Goal: Transaction & Acquisition: Book appointment/travel/reservation

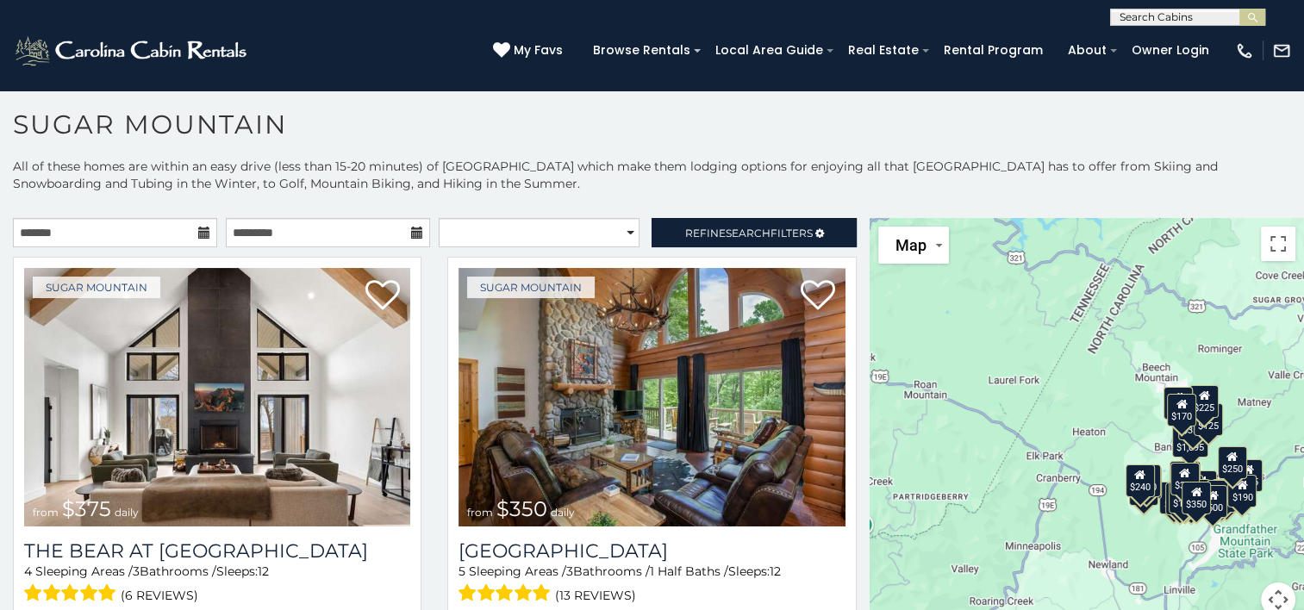
scroll to position [9, 0]
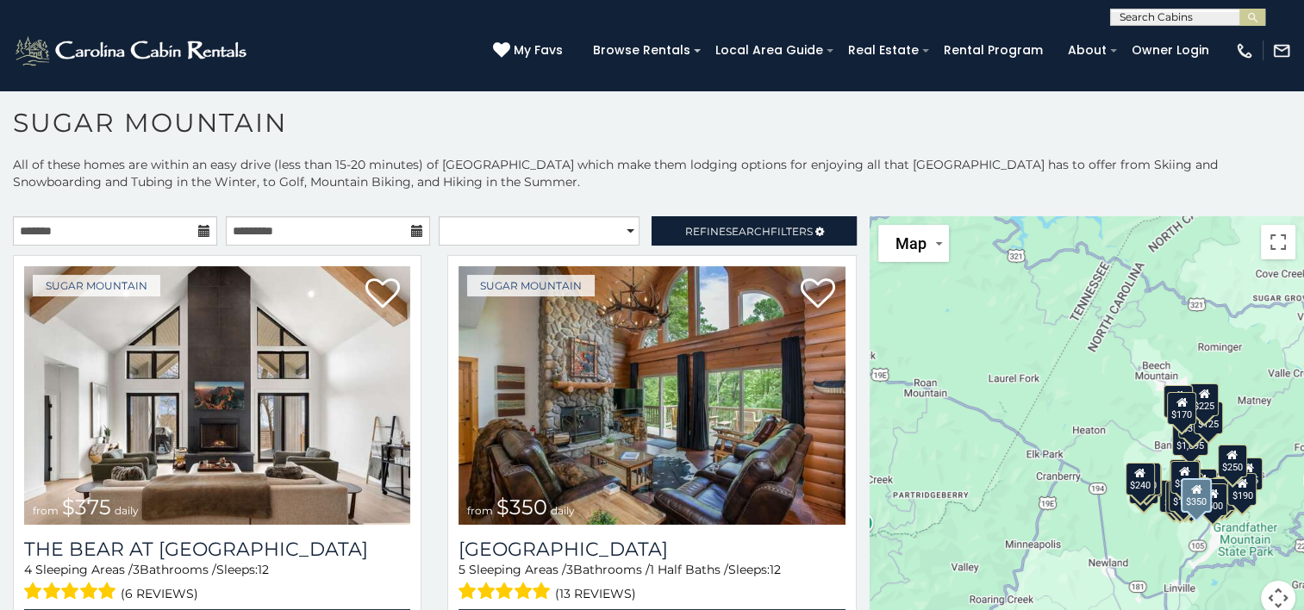
click at [845, 596] on div "Sugar Mountain from $350 daily [GEOGRAPHIC_DATA] 5 Sleeping Areas / 3 Bathrooms…" at bounding box center [651, 461] width 434 height 412
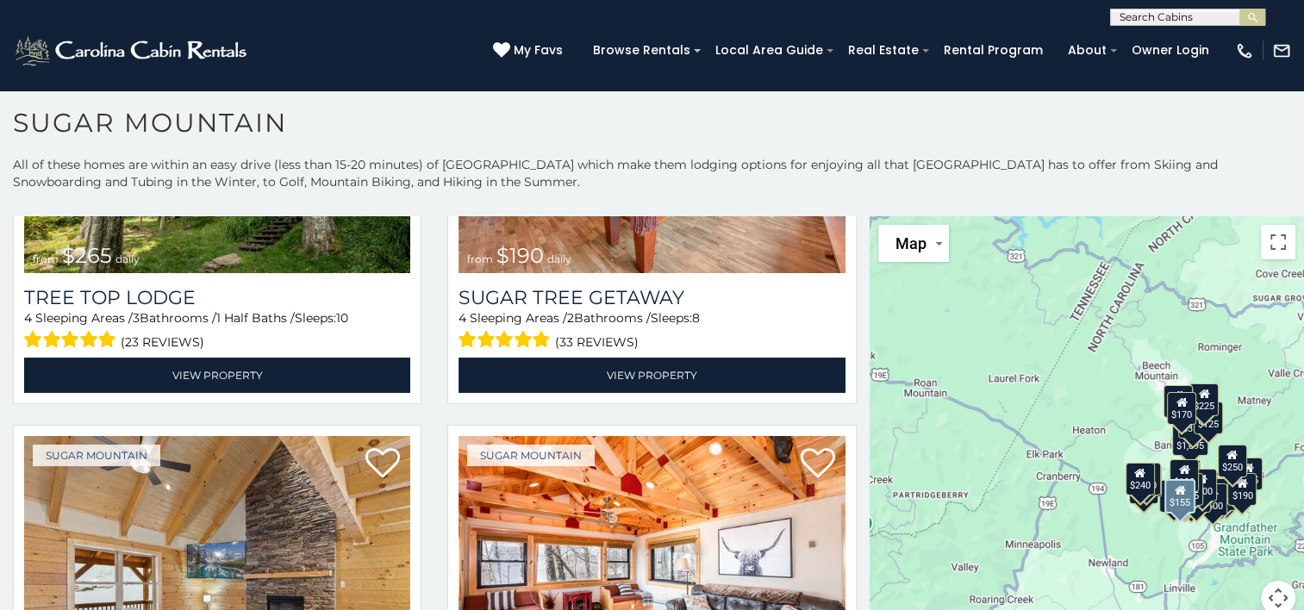
scroll to position [1551, 0]
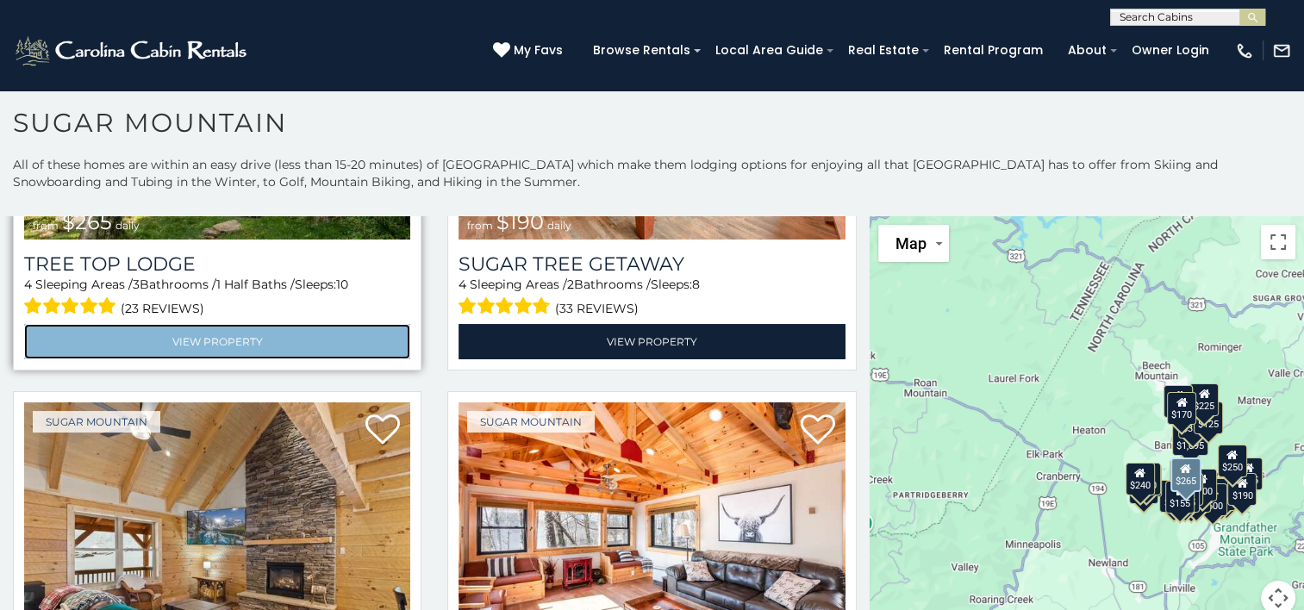
click at [255, 324] on link "View Property" at bounding box center [217, 341] width 386 height 35
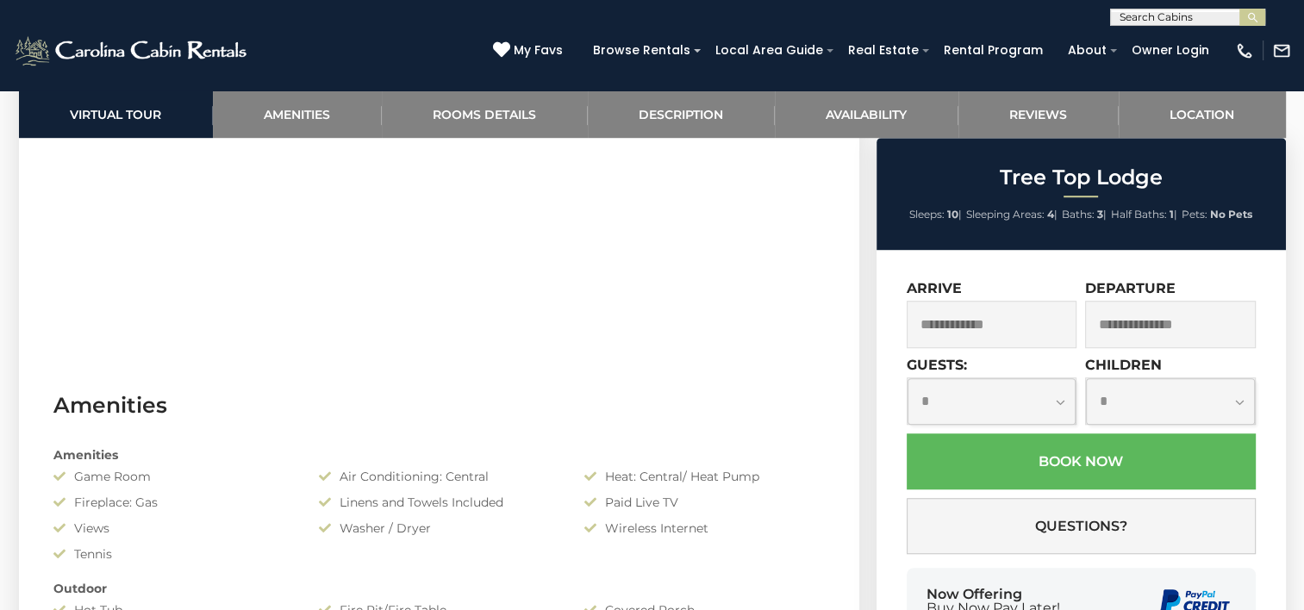
scroll to position [1138, 0]
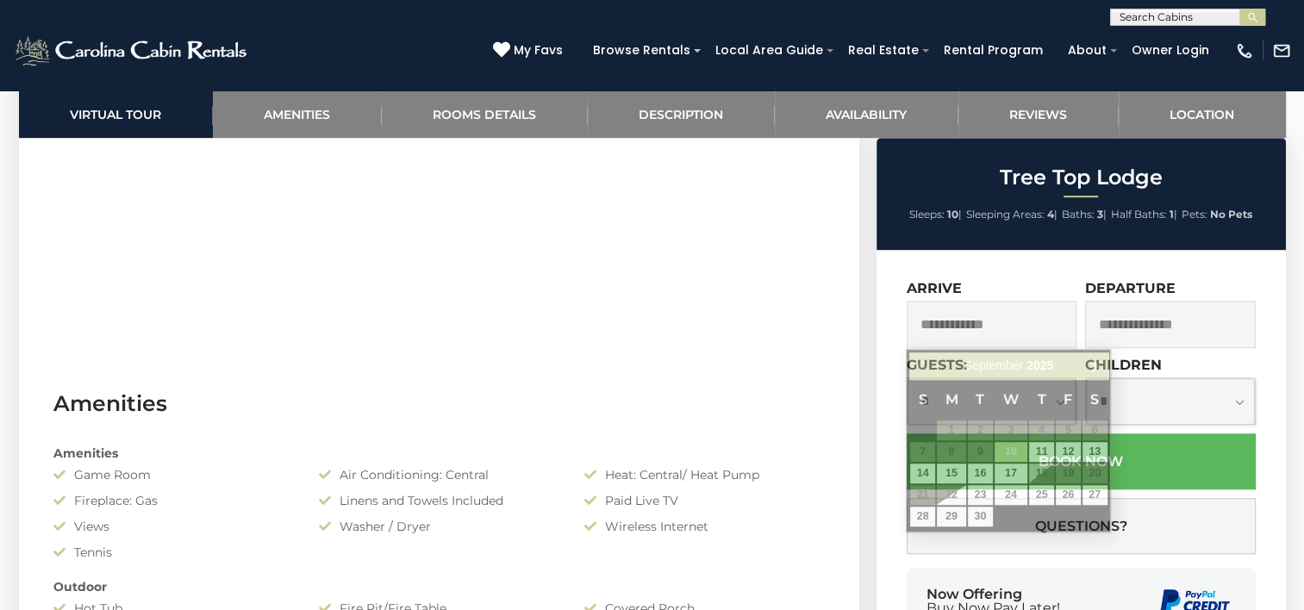
click at [1000, 319] on input "text" at bounding box center [992, 324] width 171 height 47
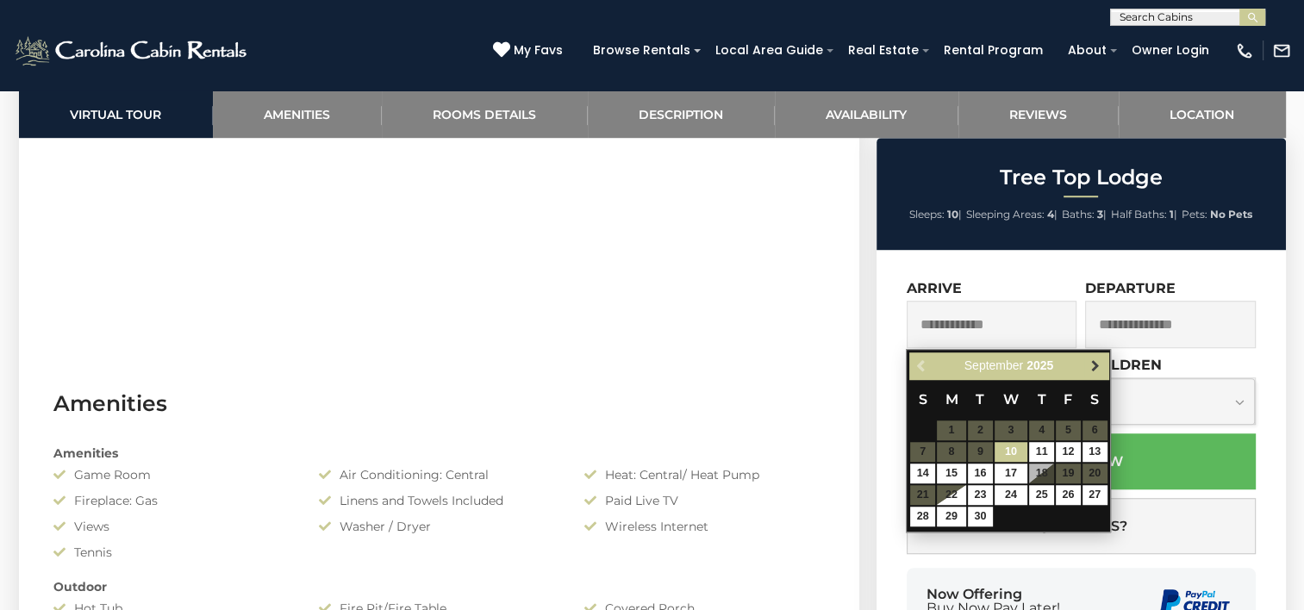
click at [1091, 365] on span "Next" at bounding box center [1095, 366] width 14 height 14
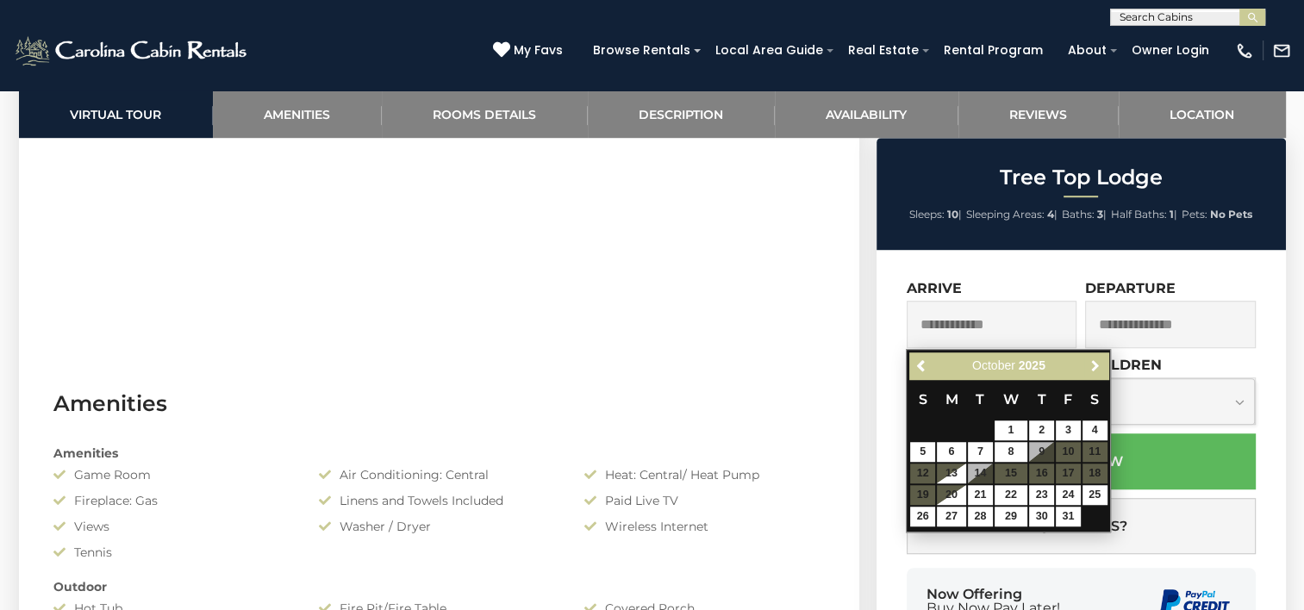
click at [1091, 365] on span "Next" at bounding box center [1095, 366] width 14 height 14
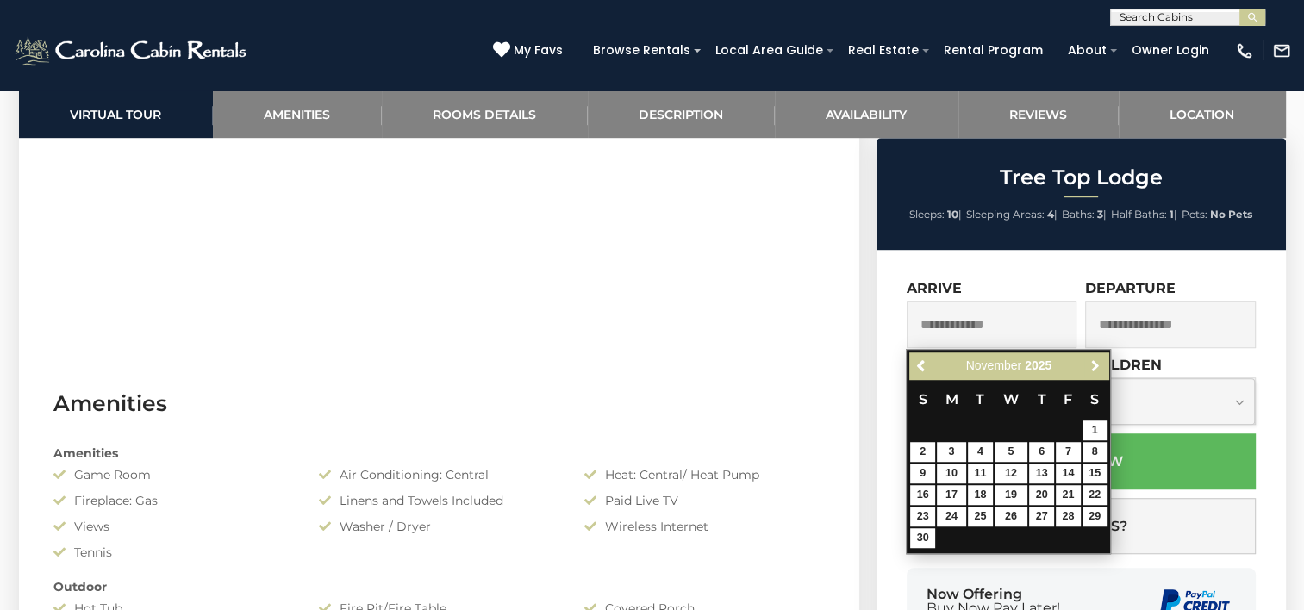
click at [1091, 365] on span "Next" at bounding box center [1095, 366] width 14 height 14
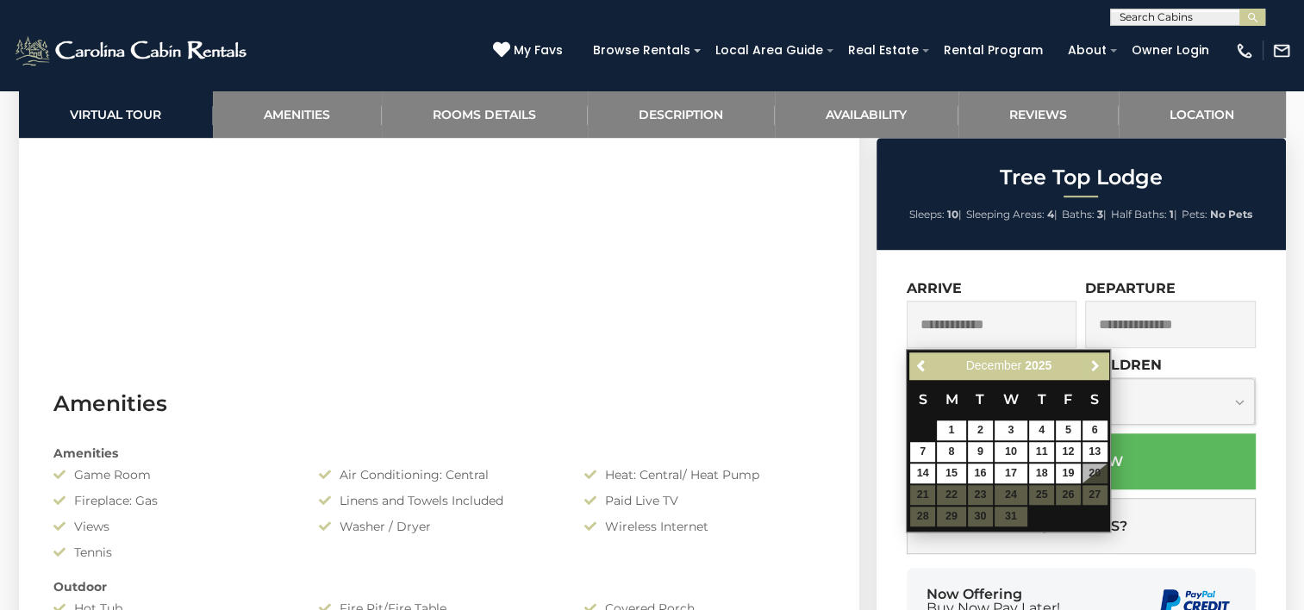
click at [1091, 365] on span "Next" at bounding box center [1095, 366] width 14 height 14
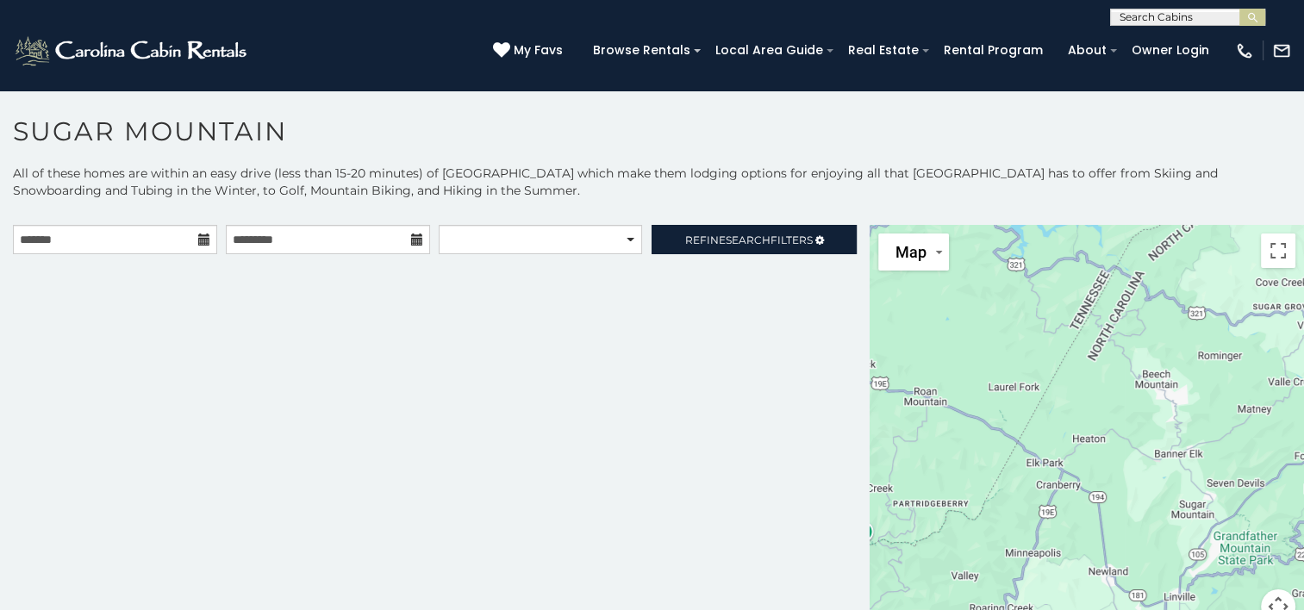
scroll to position [9, 0]
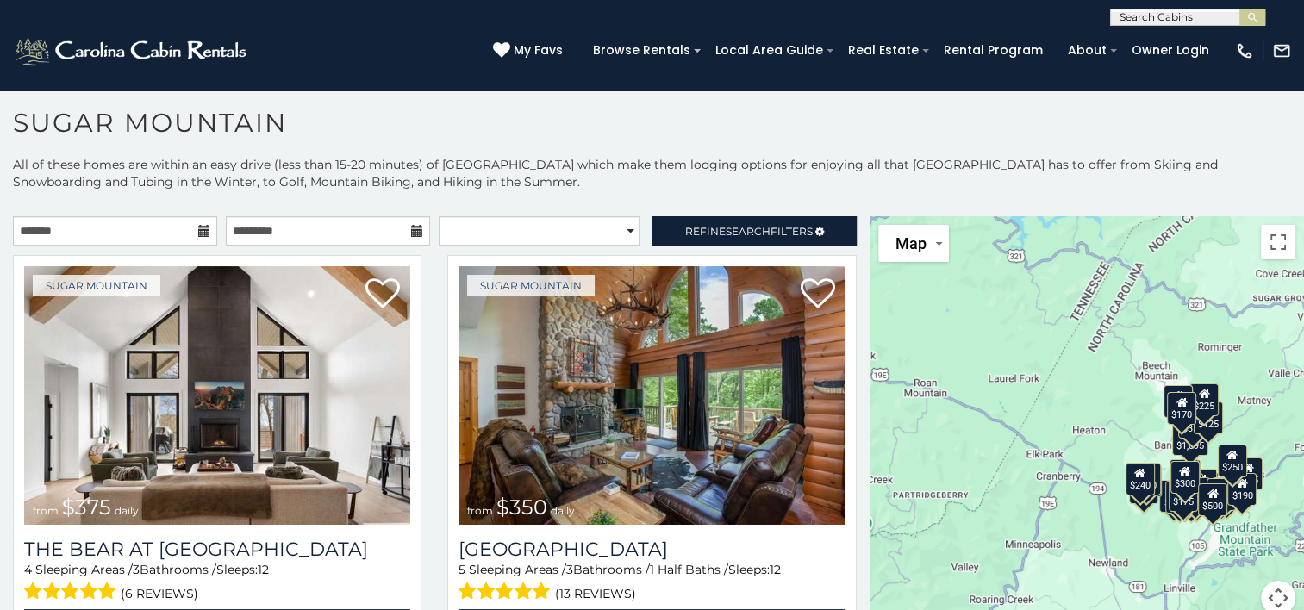
click at [200, 231] on icon at bounding box center [204, 231] width 12 height 12
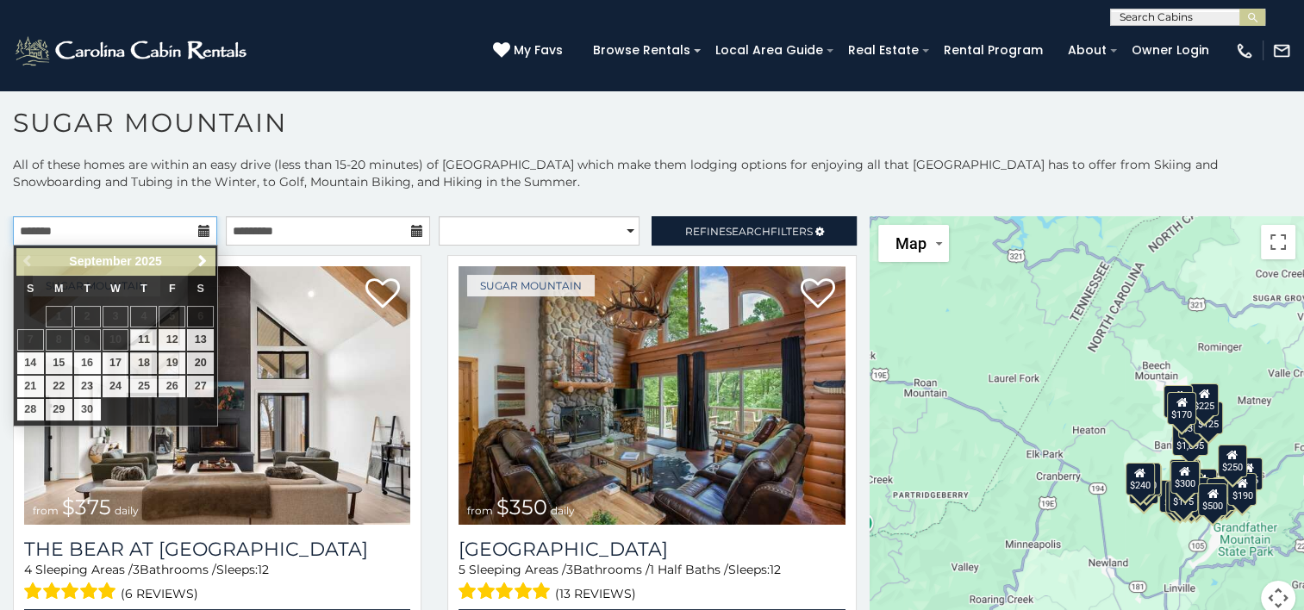
click at [100, 231] on input "text" at bounding box center [115, 230] width 204 height 29
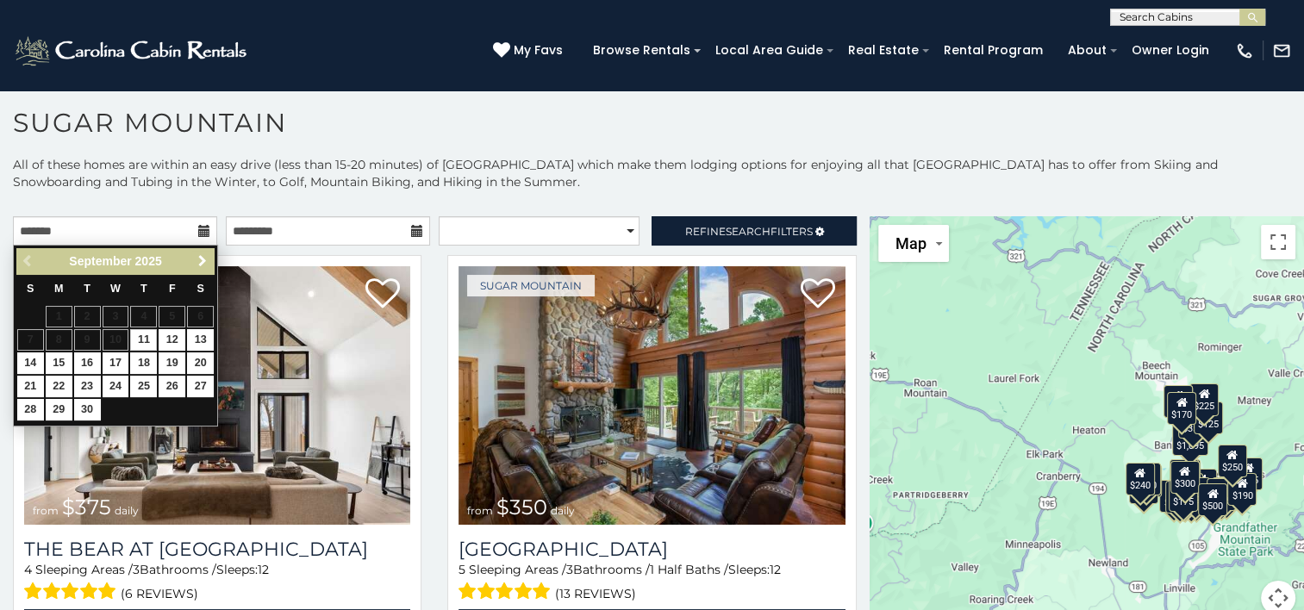
click at [202, 261] on span "Next" at bounding box center [203, 261] width 14 height 14
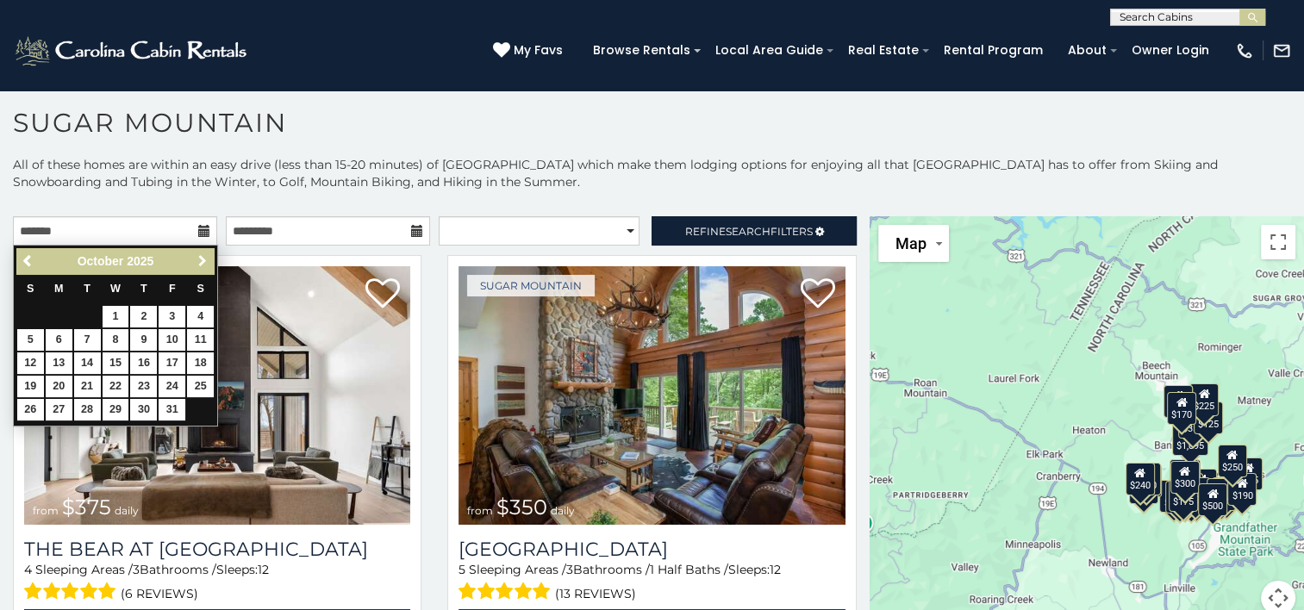
click at [202, 261] on span "Next" at bounding box center [203, 261] width 14 height 14
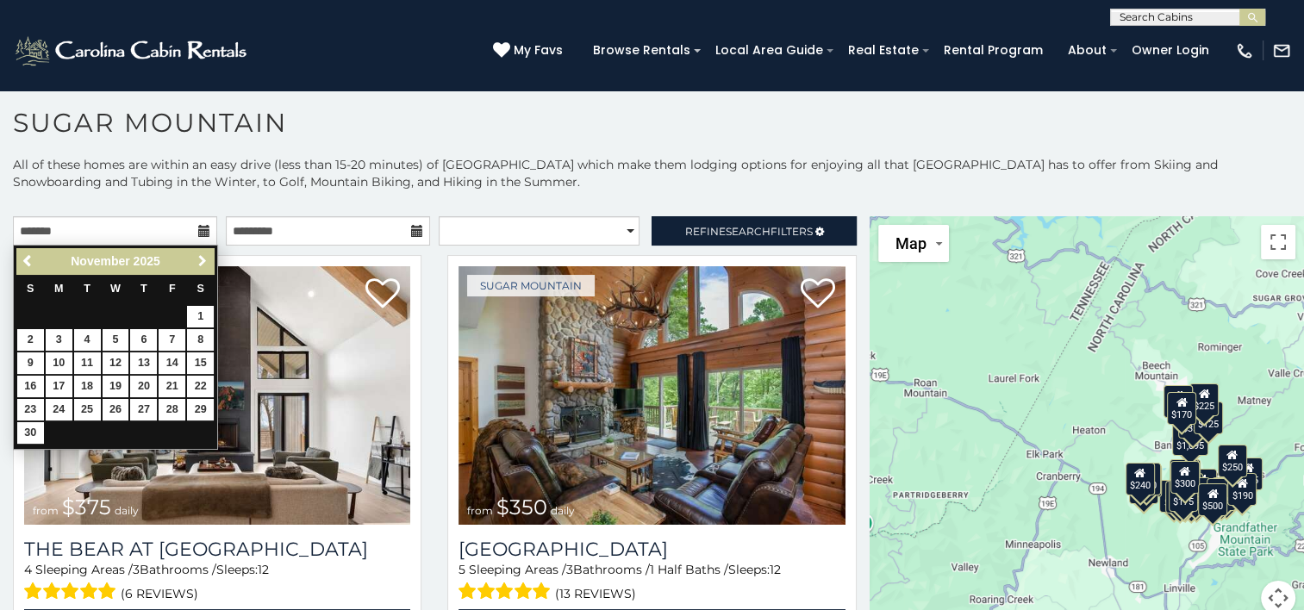
click at [202, 261] on span "Next" at bounding box center [203, 261] width 14 height 14
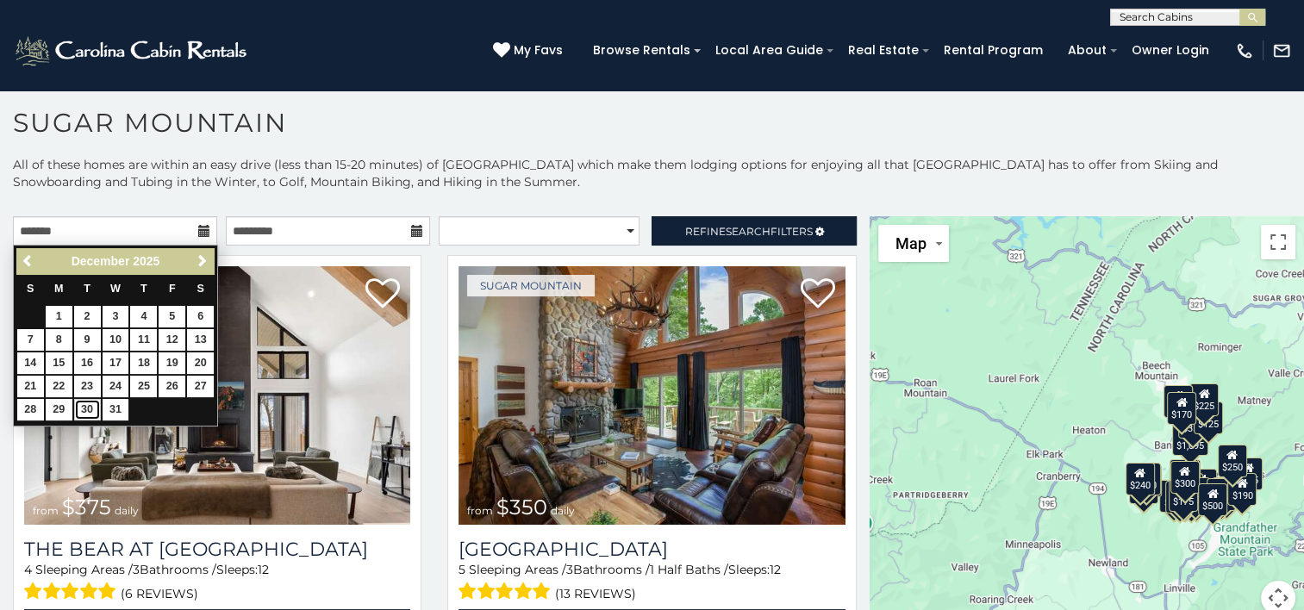
click at [85, 408] on link "30" at bounding box center [87, 410] width 27 height 22
type input "**********"
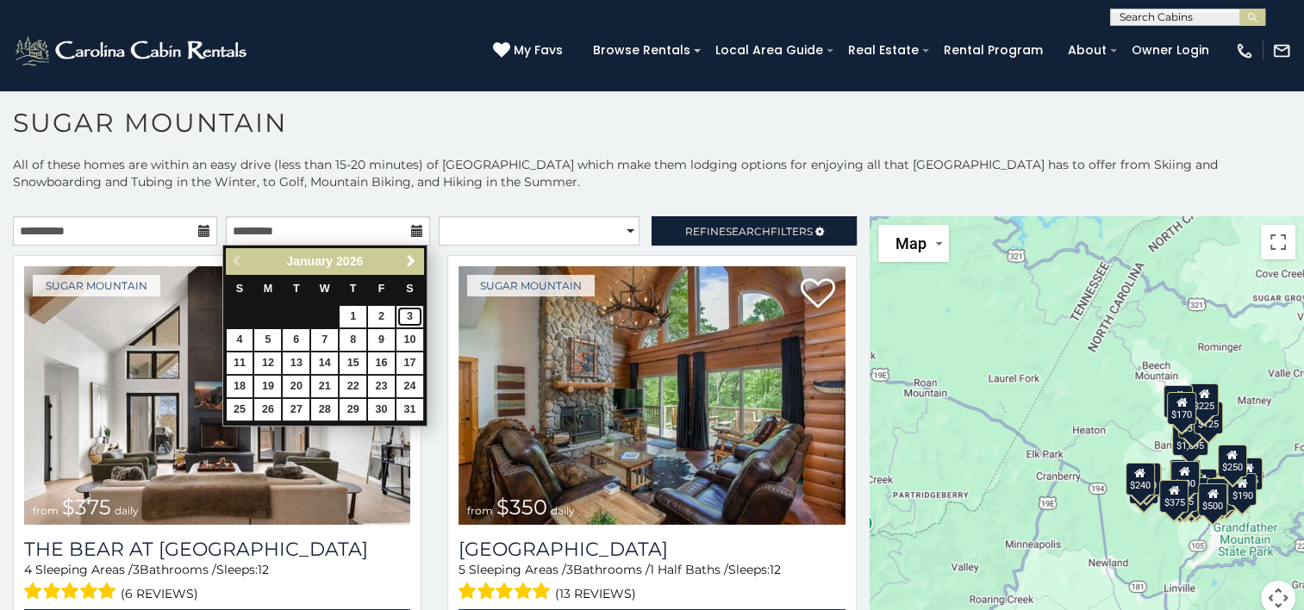
click at [404, 313] on link "3" at bounding box center [409, 317] width 27 height 22
type input "**********"
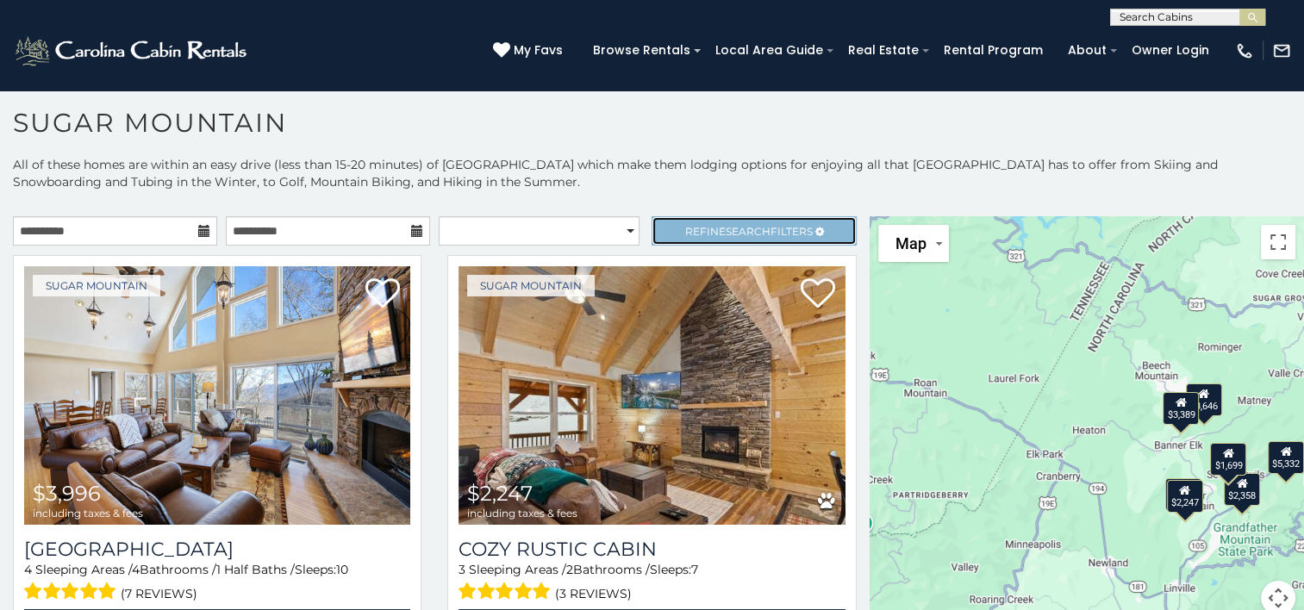
click at [745, 227] on span "Search" at bounding box center [748, 231] width 45 height 13
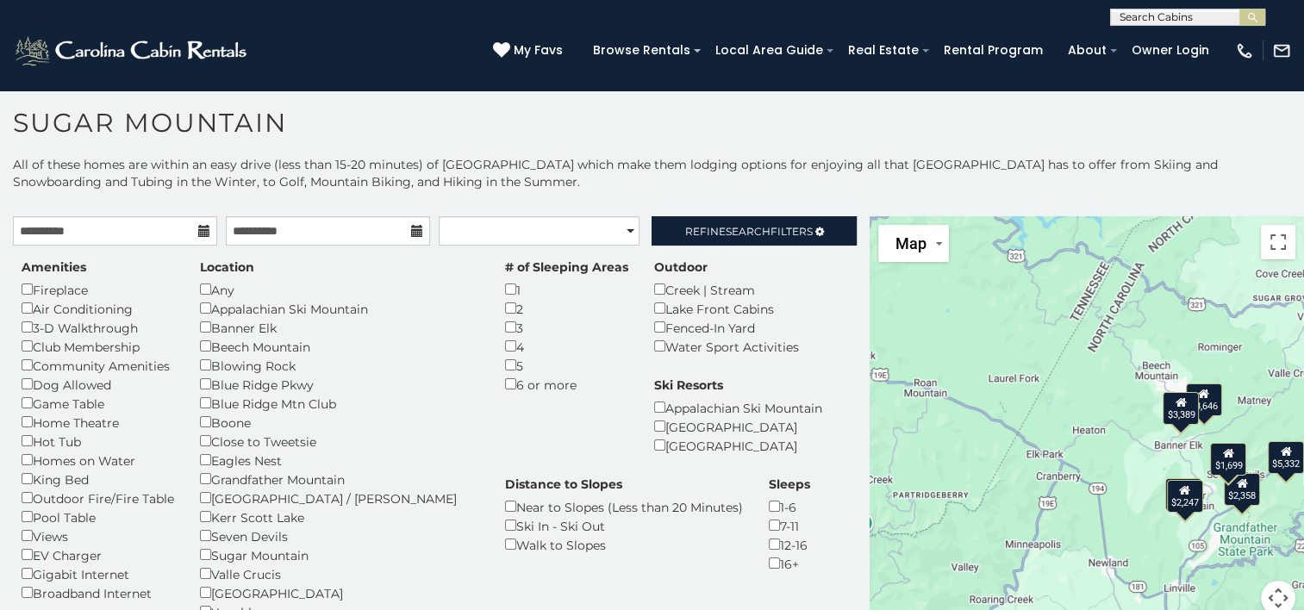
click at [777, 169] on p "All of these homes are within an easy drive (less than 15-20 minutes) of [GEOGR…" at bounding box center [652, 182] width 1304 height 52
click at [580, 193] on p "All of these homes are within an easy drive (less than 15-20 minutes) of [GEOGR…" at bounding box center [652, 182] width 1304 height 52
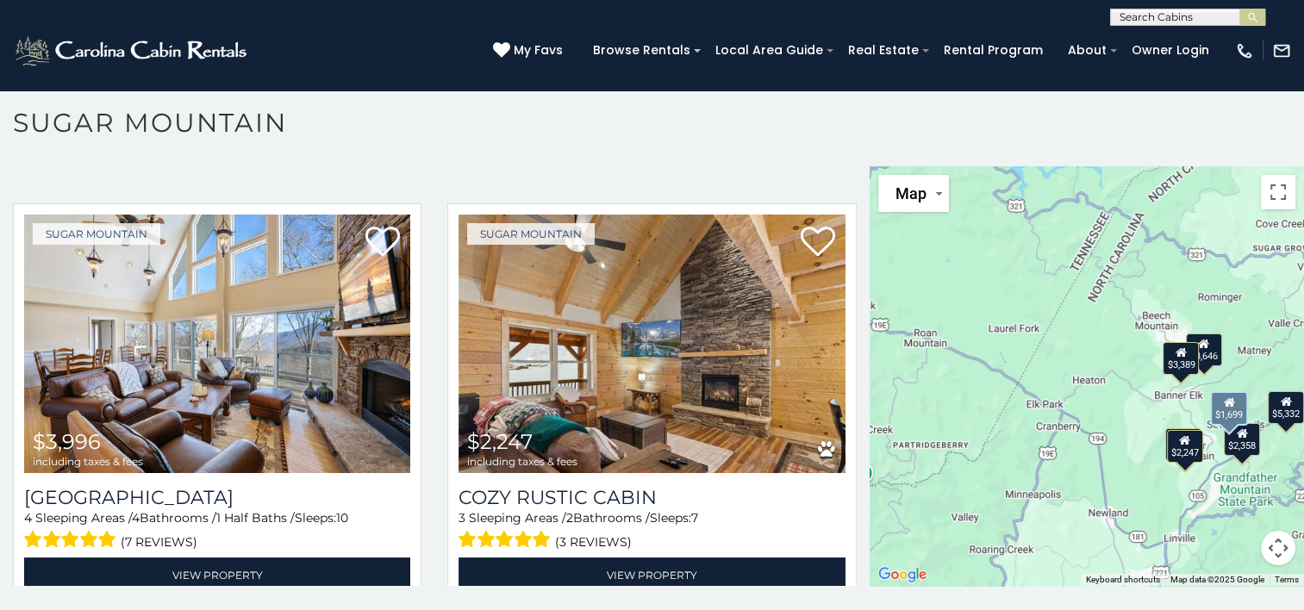
scroll to position [501, 0]
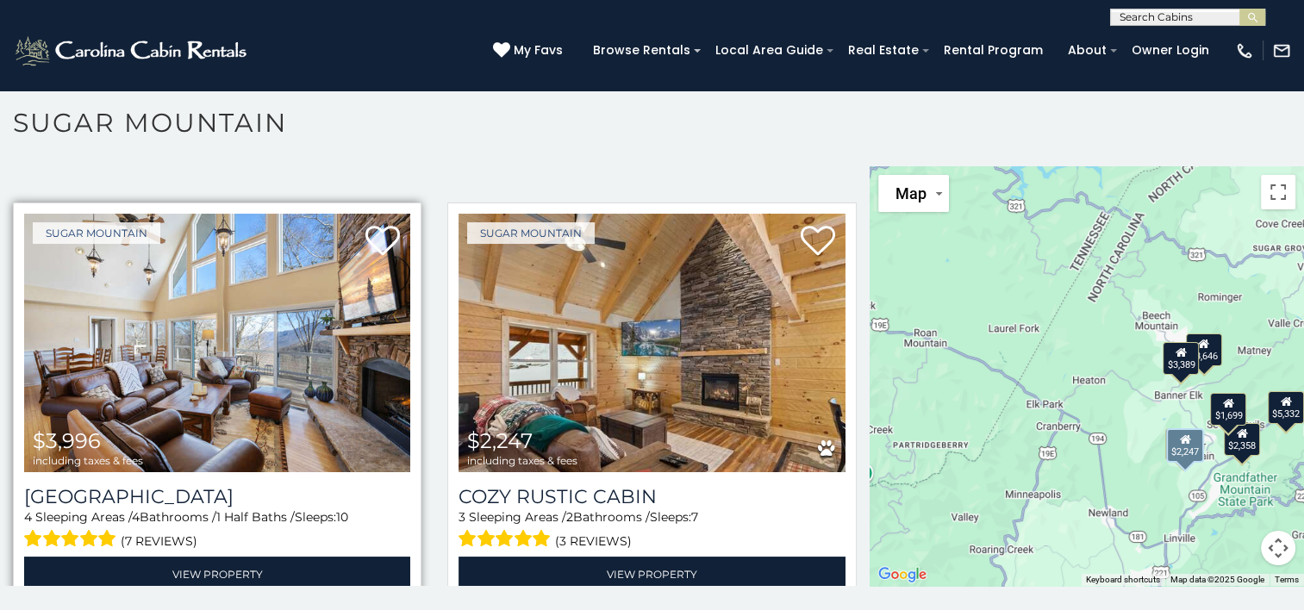
click at [49, 301] on img at bounding box center [217, 343] width 386 height 259
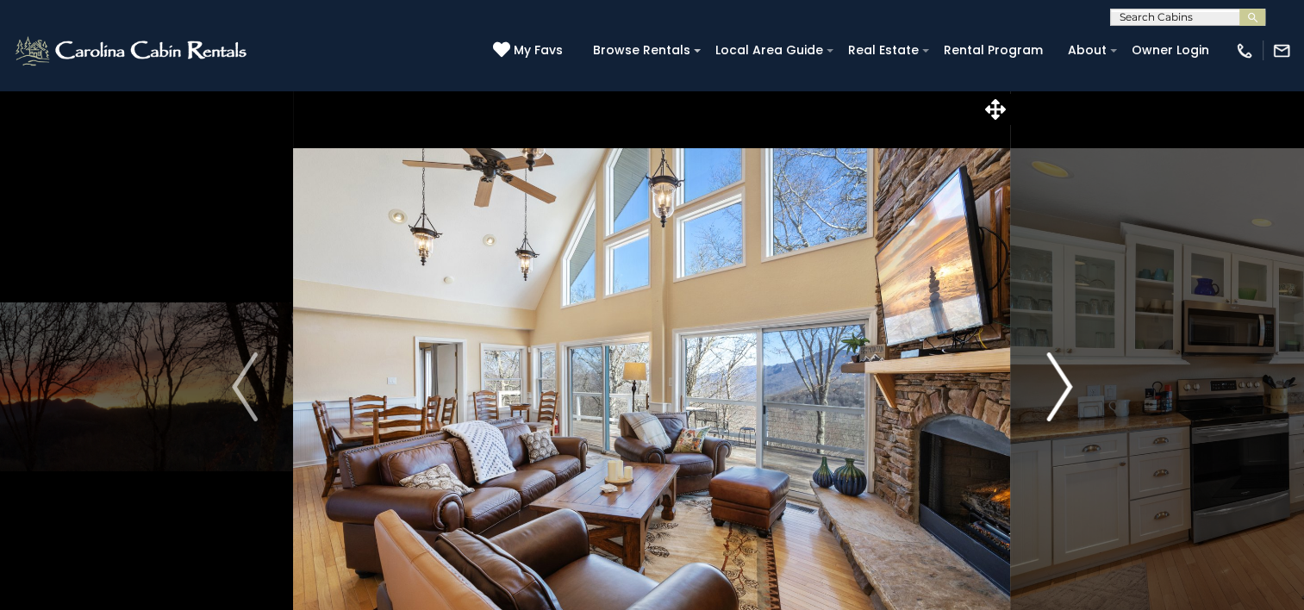
click at [1056, 395] on img "Next" at bounding box center [1059, 386] width 26 height 69
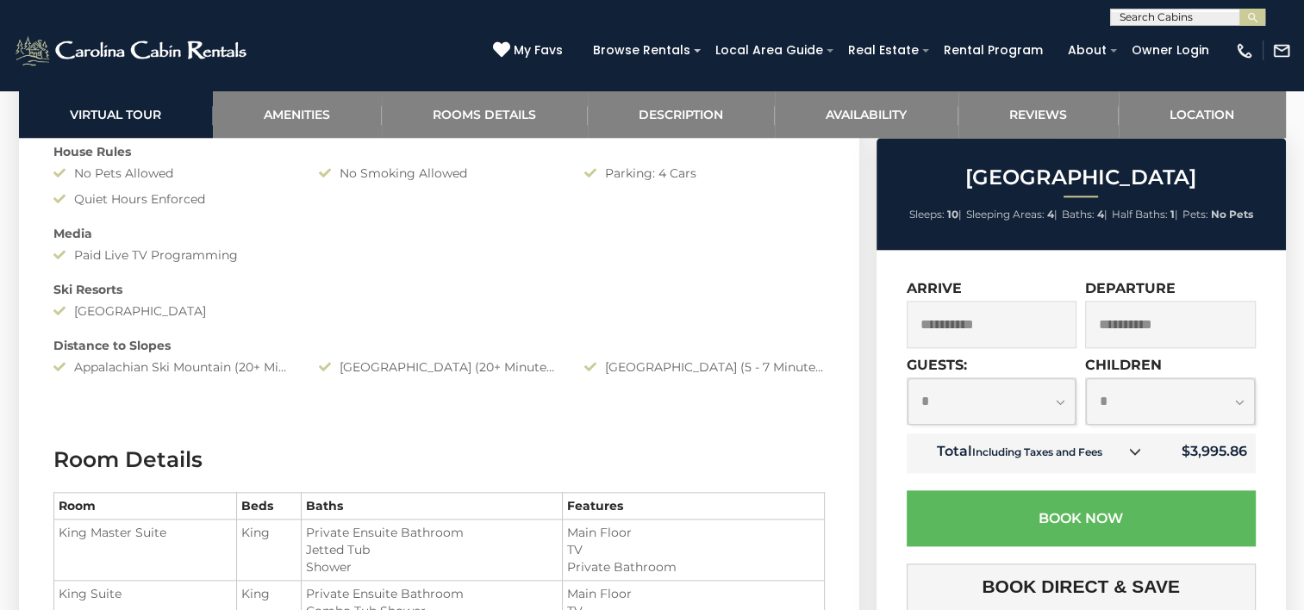
scroll to position [1793, 0]
